Goal: Task Accomplishment & Management: Use online tool/utility

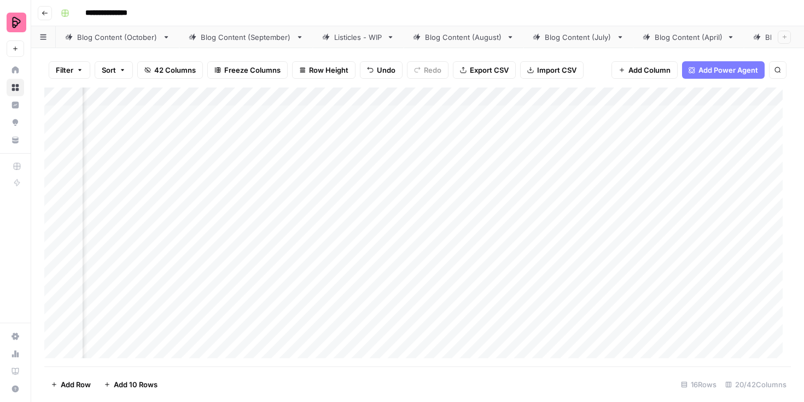
scroll to position [0, 1297]
click at [620, 52] on div "Filter Sort 42 Columns Freeze Columns Row Height Undo Redo Export CSV Import CS…" at bounding box center [417, 225] width 772 height 354
click at [665, 372] on span "Reload" at bounding box center [659, 369] width 22 height 10
click at [337, 54] on div "Filter Sort 44 Columns Freeze Columns Row Height Undo Redo Export CSV Import CS…" at bounding box center [417, 69] width 746 height 35
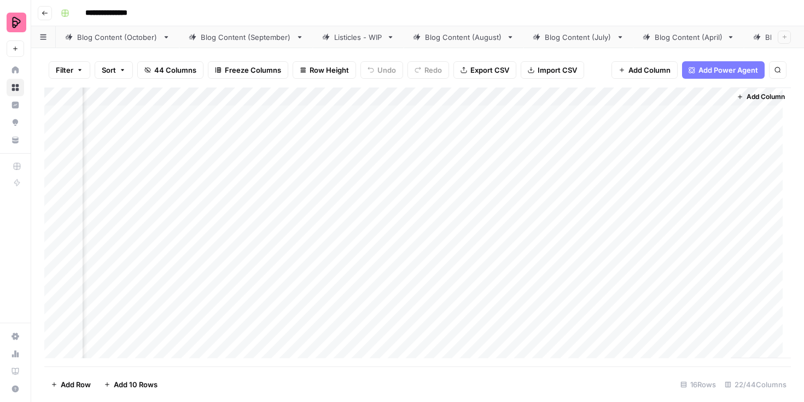
click at [503, 123] on div "Add Column" at bounding box center [417, 226] width 746 height 279
click at [397, 115] on div "Add Column" at bounding box center [417, 226] width 746 height 279
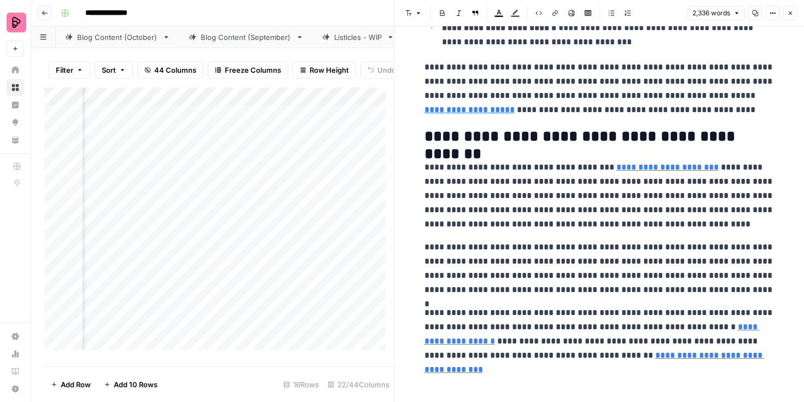
scroll to position [0, 278]
